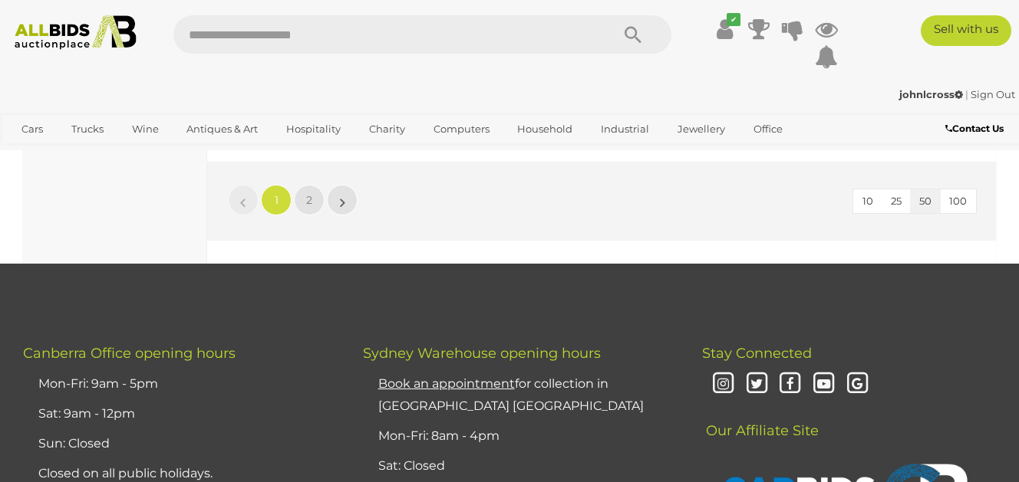
scroll to position [11693, 0]
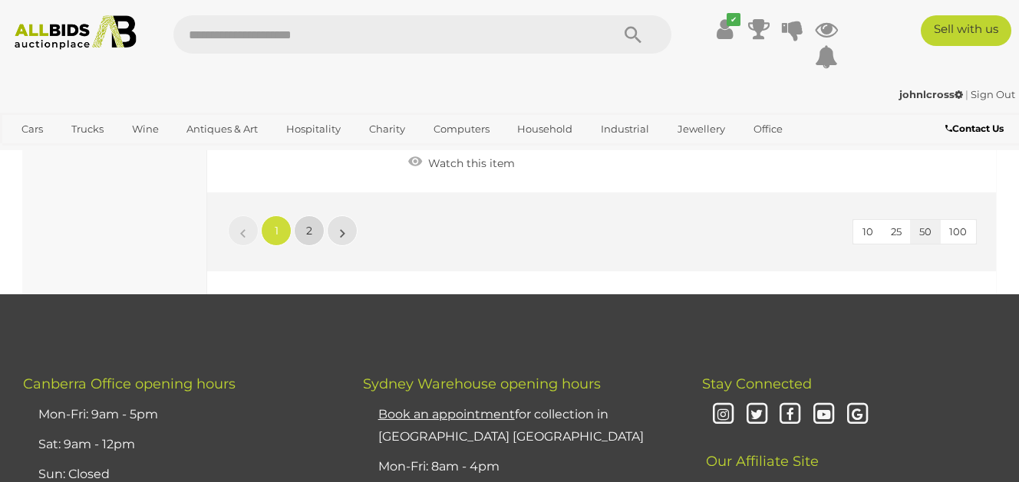
click at [310, 231] on span "2" at bounding box center [309, 231] width 6 height 14
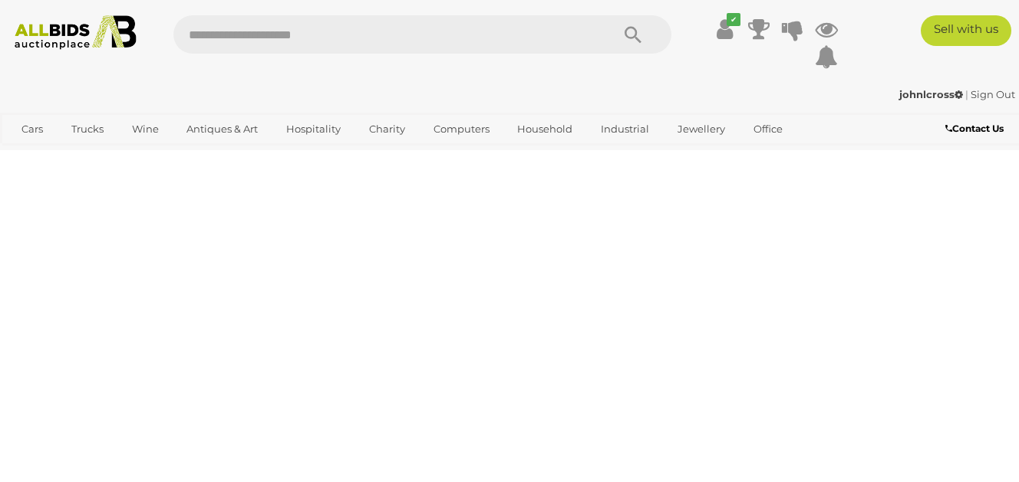
scroll to position [78, 0]
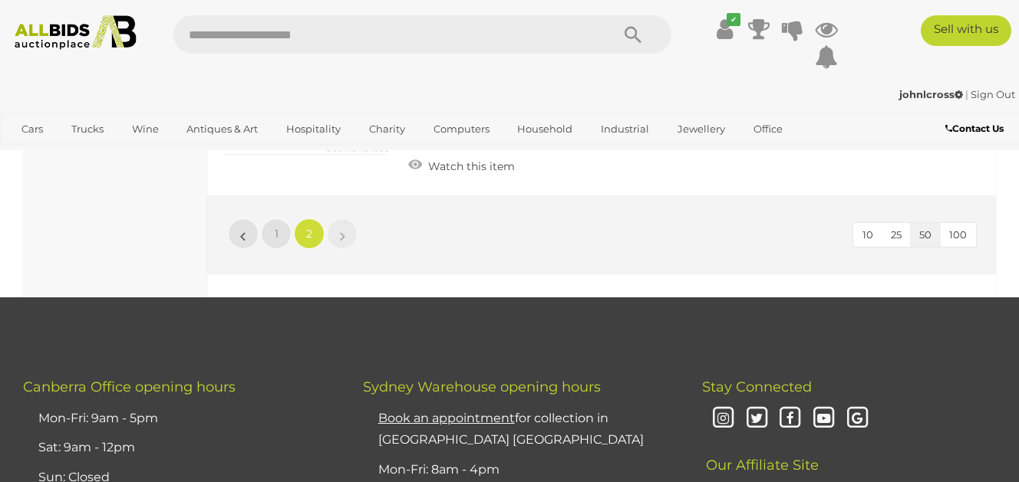
scroll to position [7775, 0]
